Goal: Information Seeking & Learning: Learn about a topic

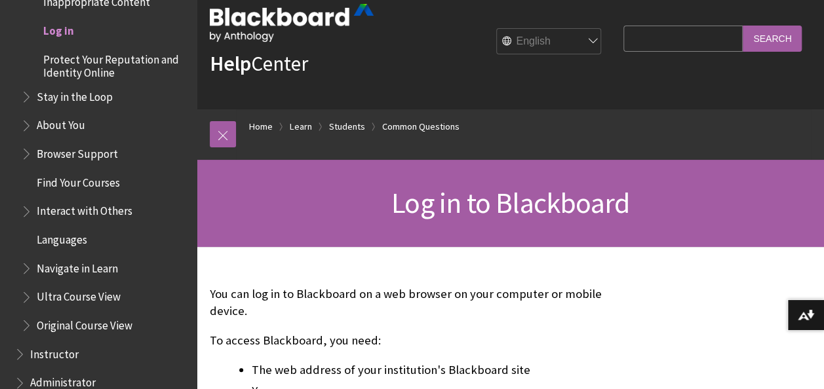
scroll to position [37, 0]
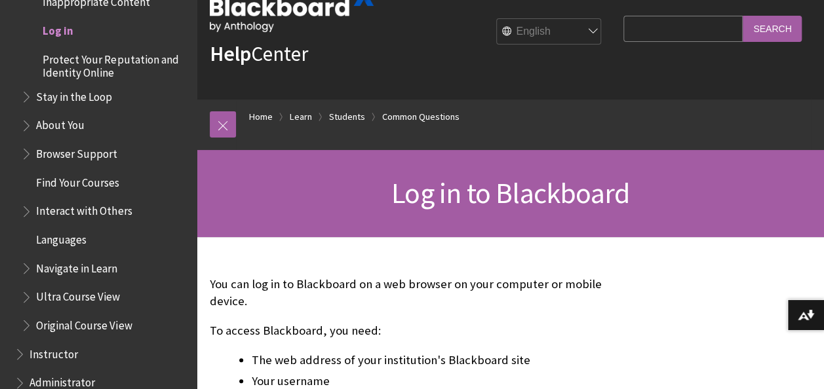
click at [500, 188] on span "Log in to Blackboard" at bounding box center [510, 193] width 238 height 36
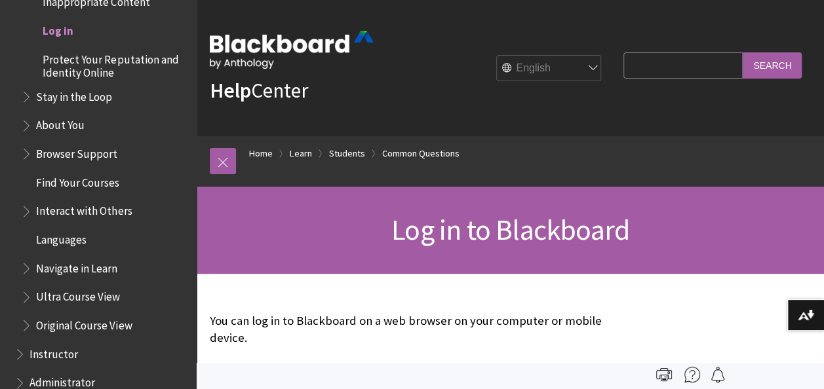
click at [62, 29] on span "Log in" at bounding box center [58, 29] width 31 height 18
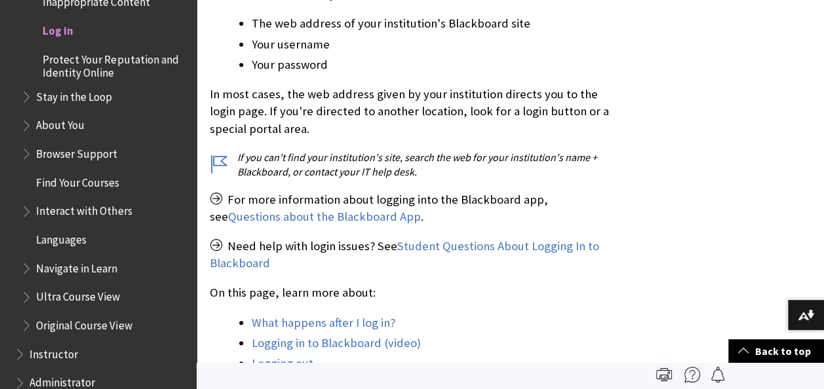
scroll to position [373, 0]
click at [284, 42] on li "Your username" at bounding box center [434, 45] width 365 height 18
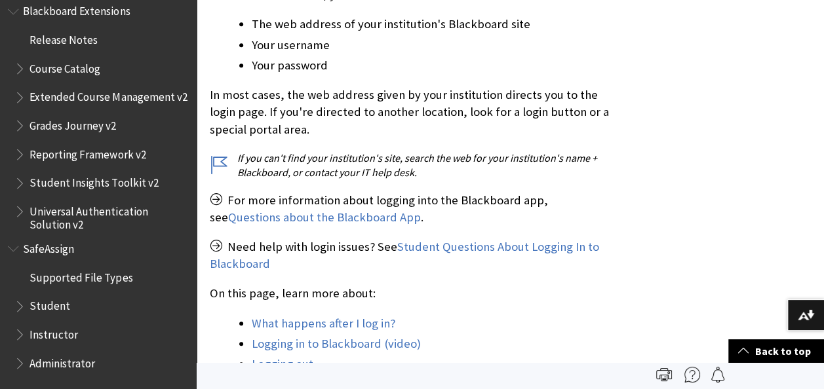
scroll to position [1898, 0]
click at [67, 299] on span "Student" at bounding box center [101, 307] width 174 height 22
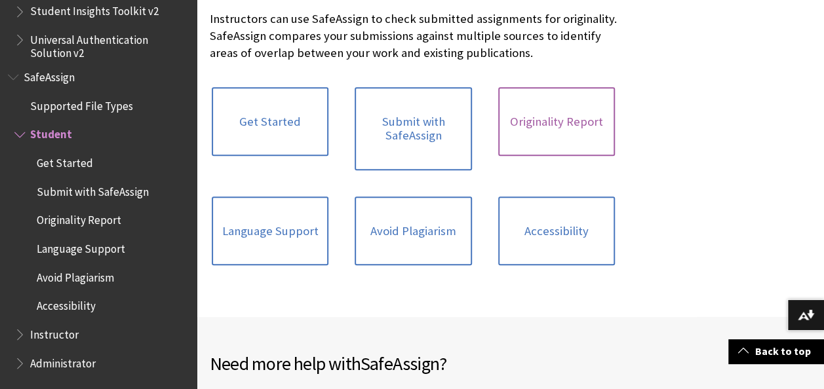
scroll to position [303, 0]
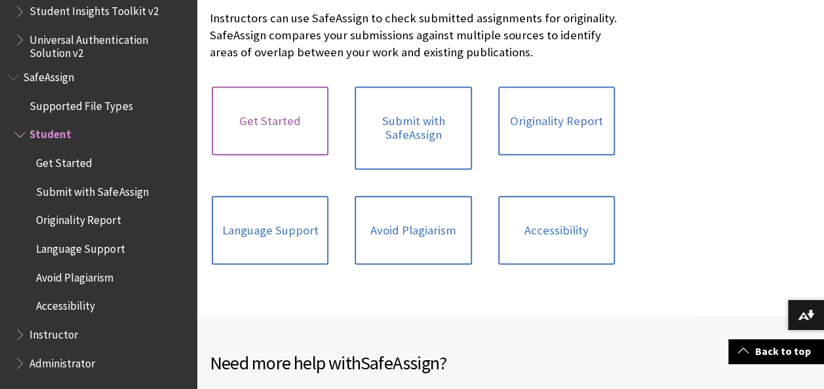
click at [283, 120] on link "Get Started" at bounding box center [270, 121] width 117 height 69
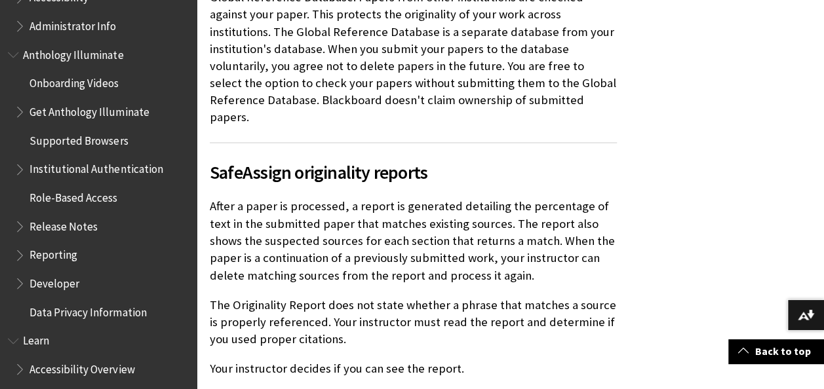
scroll to position [799, 0]
click at [37, 336] on span "Learn" at bounding box center [36, 340] width 26 height 18
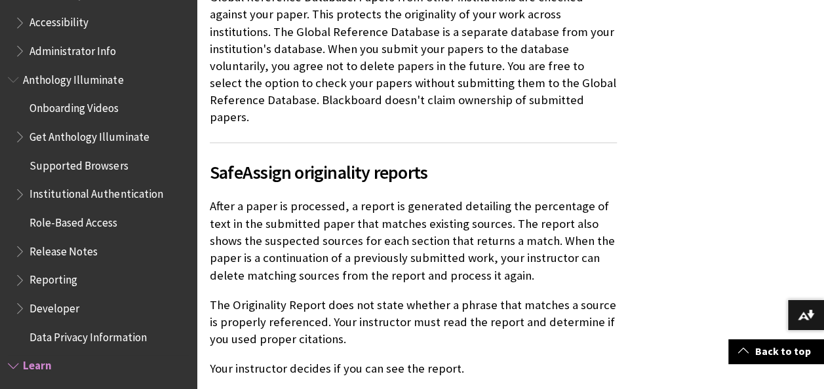
scroll to position [744, 0]
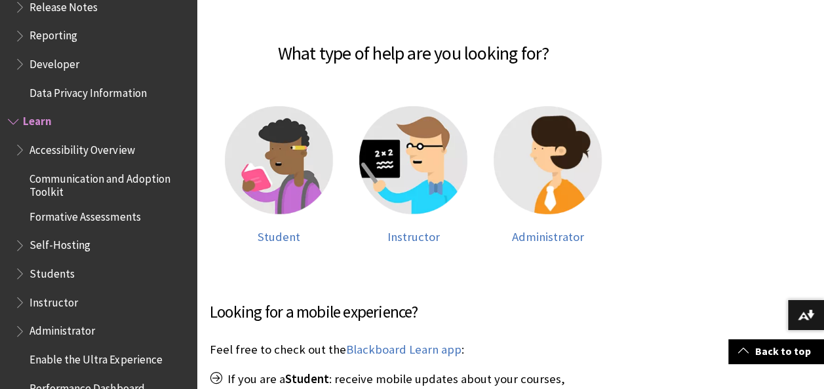
scroll to position [277, 0]
click at [286, 169] on img at bounding box center [279, 160] width 108 height 108
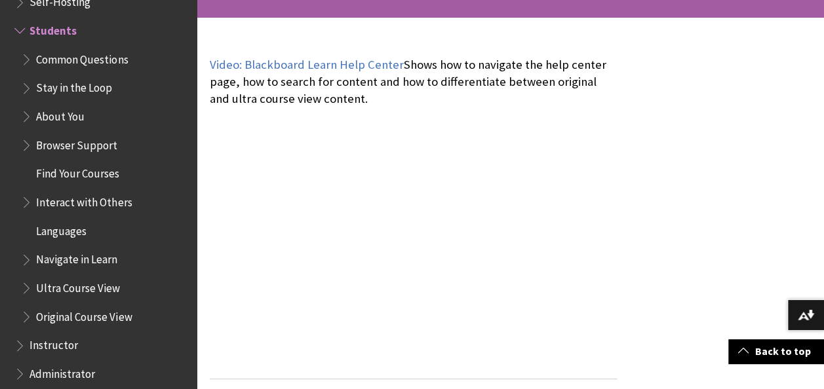
scroll to position [240, 0]
